Goal: Information Seeking & Learning: Understand process/instructions

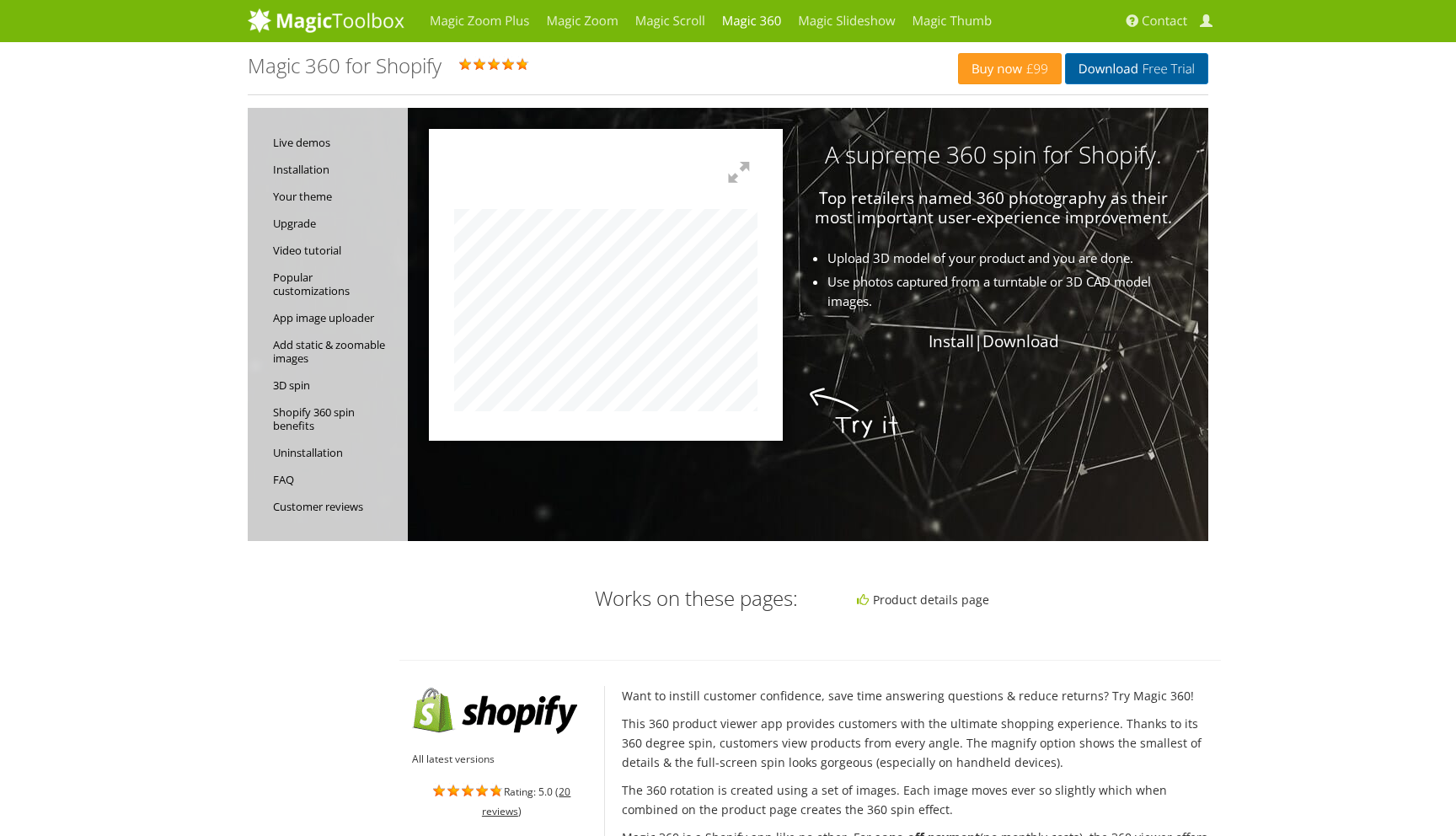
click at [1102, 71] on link "Download Free Trial" at bounding box center [1137, 69] width 143 height 31
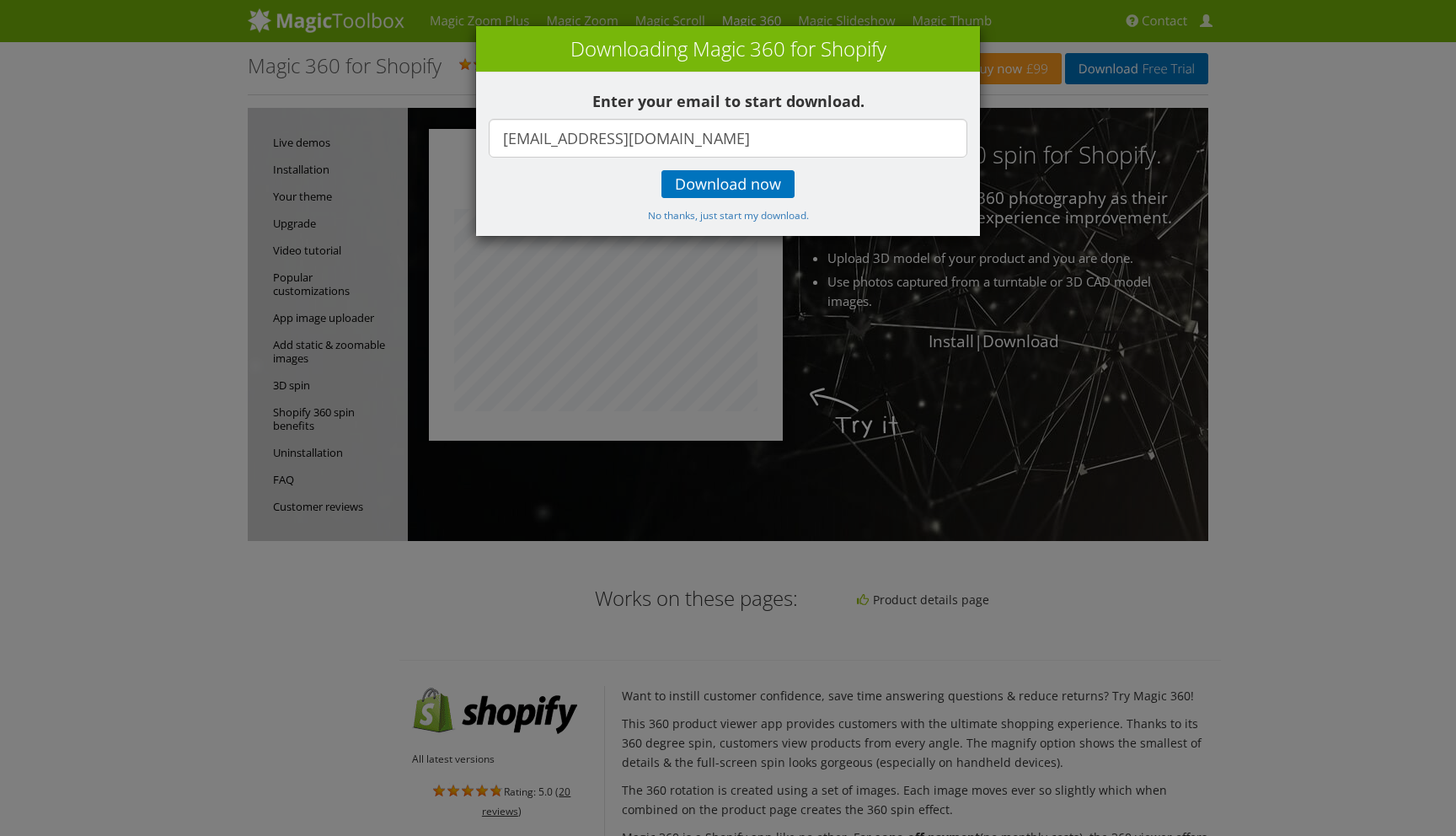
click at [1231, 414] on div "× Downloading Magic 360 for Shopify Enter your email to start download. joels@l…" at bounding box center [728, 418] width 1456 height 836
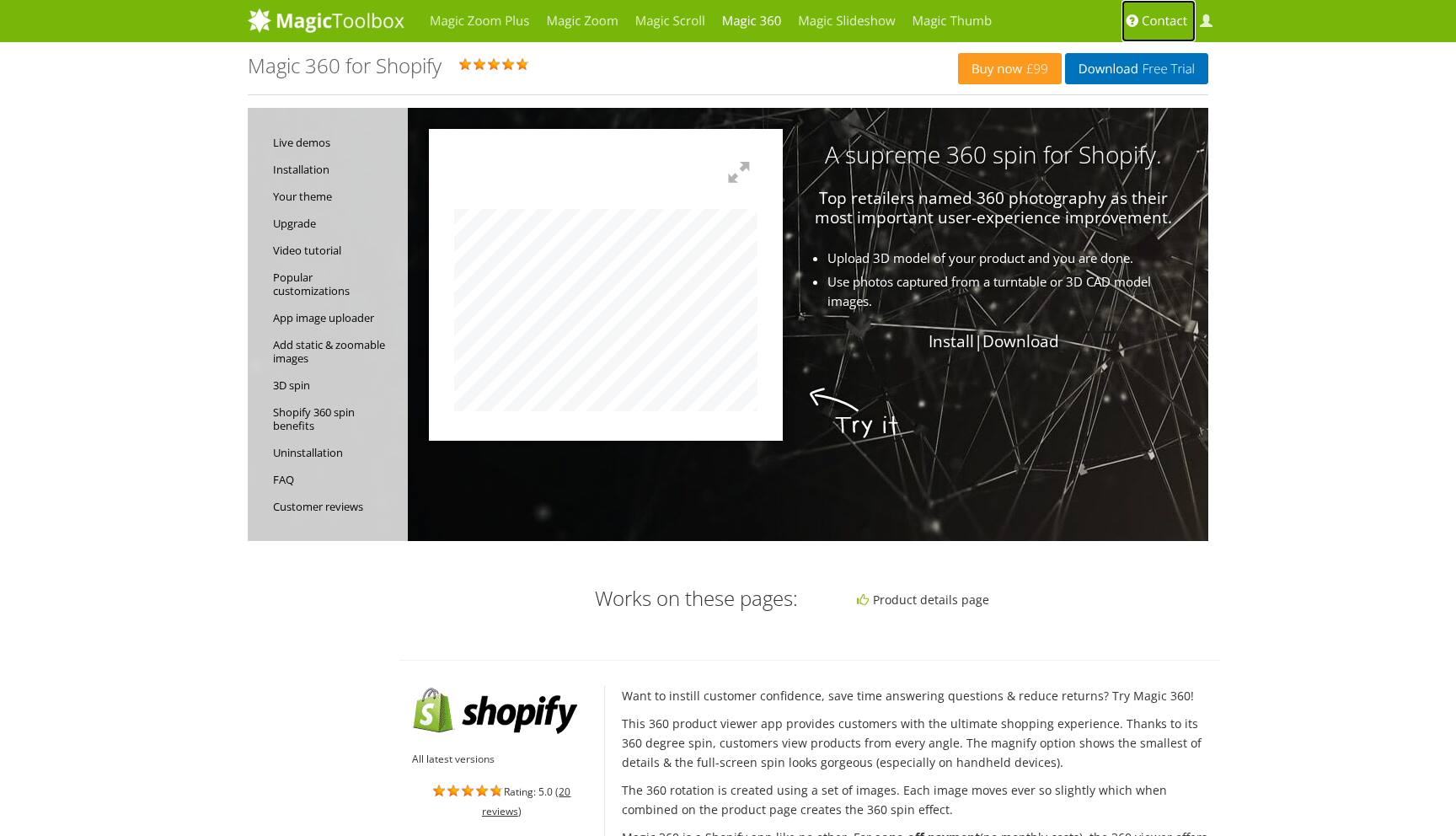
click at [1153, 23] on span "Contact" at bounding box center [1165, 20] width 45 height 17
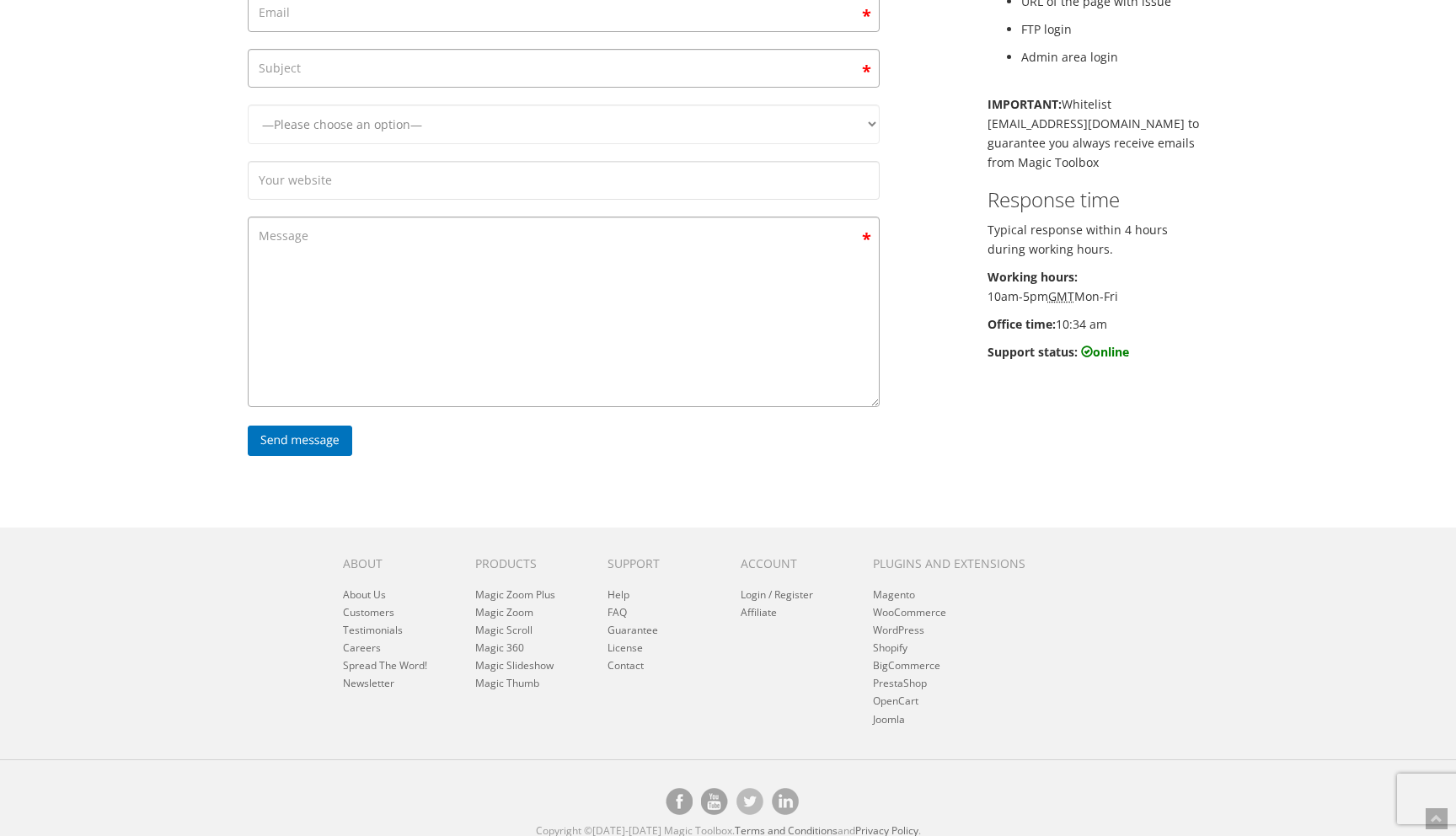
scroll to position [288, 0]
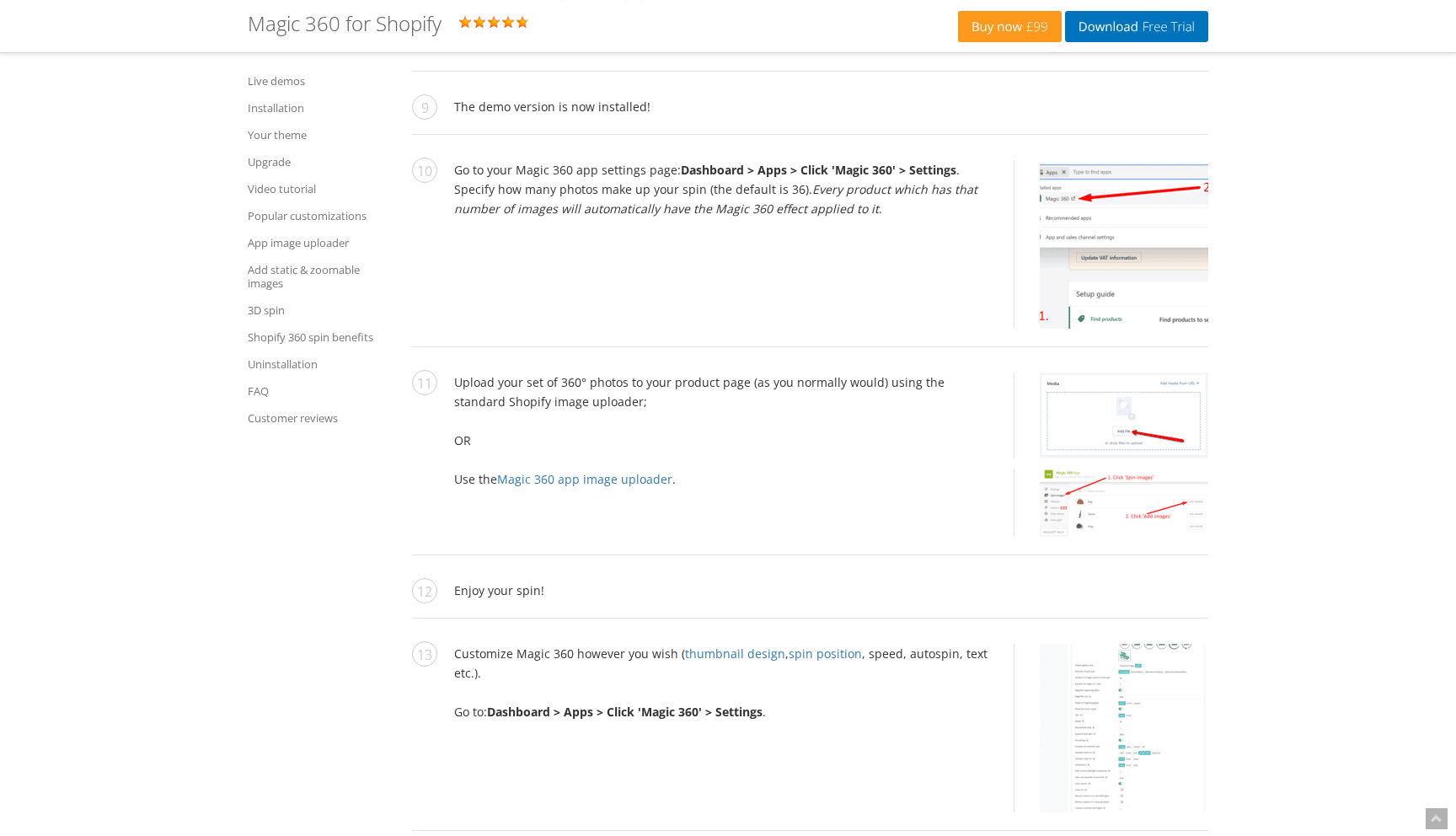
scroll to position [2919, 0]
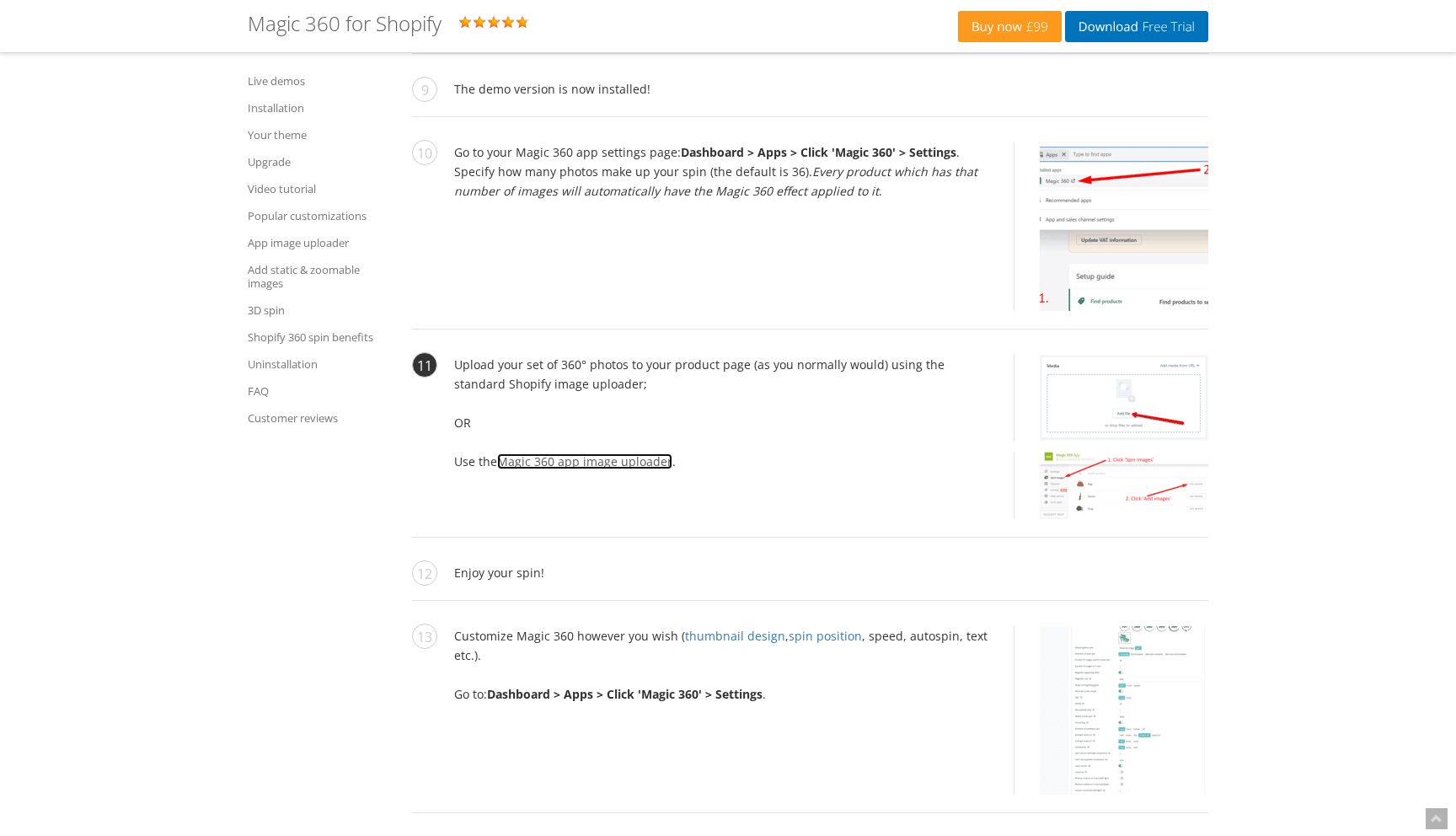
click at [595, 461] on link "Magic 360 app image uploader" at bounding box center [584, 461] width 175 height 16
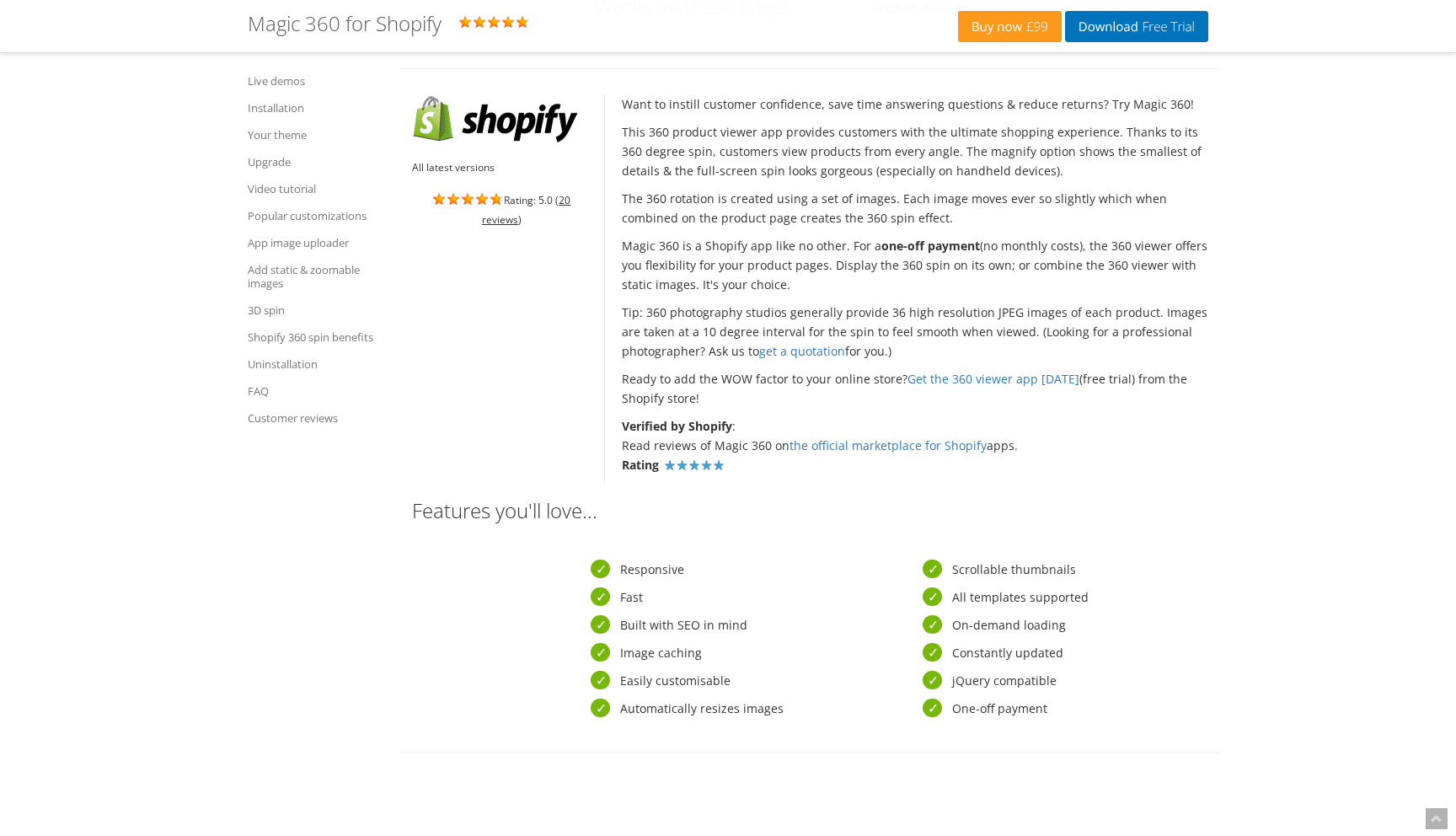
scroll to position [501, 0]
